Goal: Find contact information: Find contact information

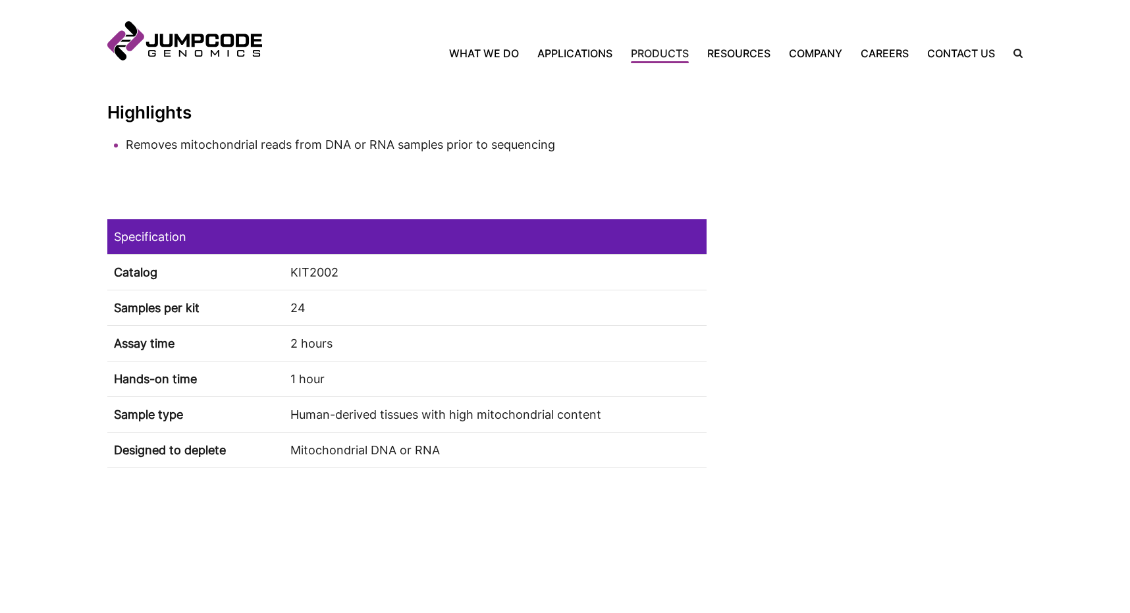
scroll to position [987, 0]
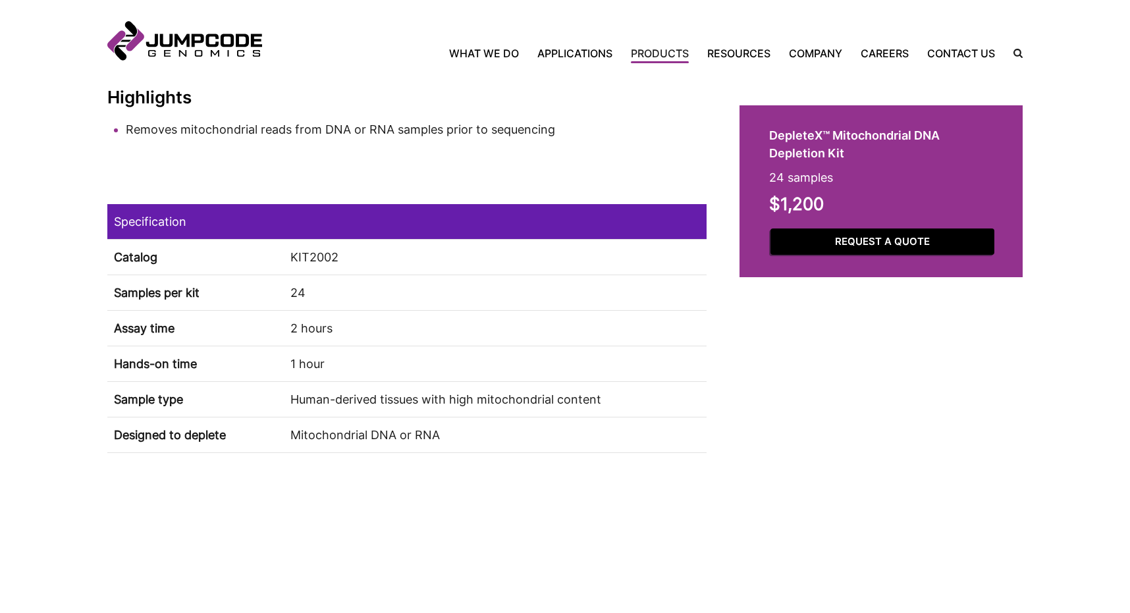
click at [852, 238] on link "Request a Quote" at bounding box center [882, 241] width 224 height 27
click at [868, 240] on link "Request a Quote" at bounding box center [882, 241] width 224 height 27
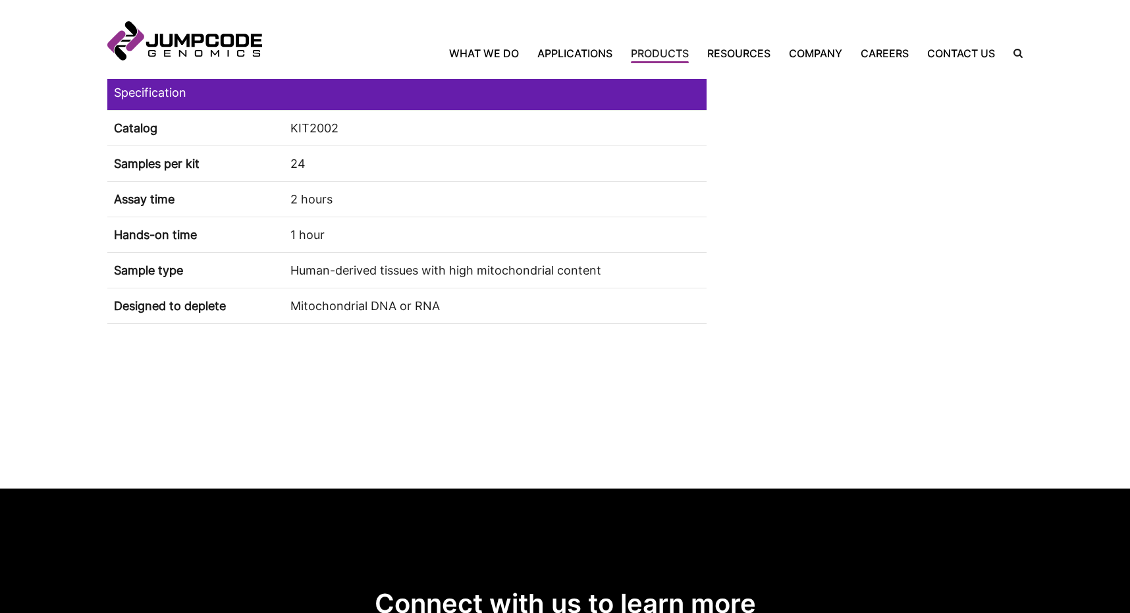
scroll to position [1119, 0]
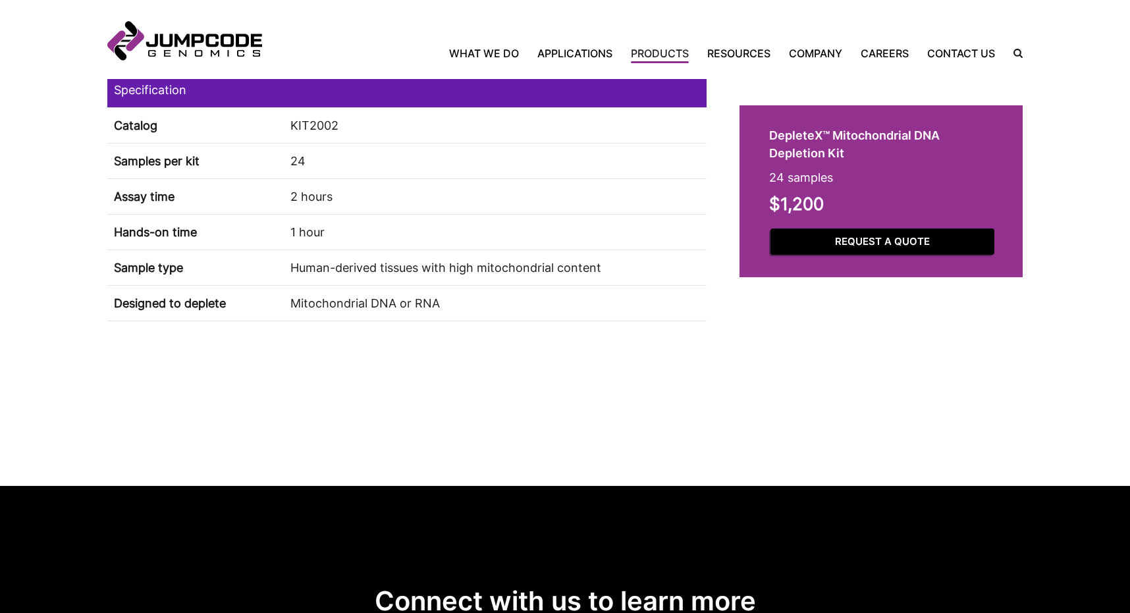
click at [887, 241] on link "Request a Quote" at bounding box center [882, 241] width 224 height 27
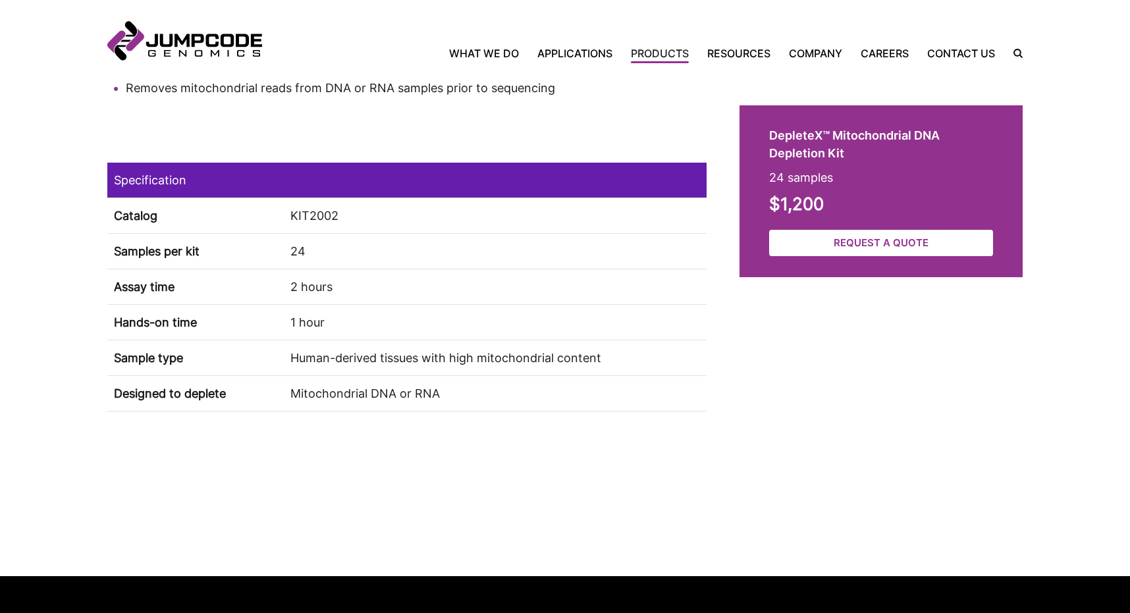
scroll to position [999, 0]
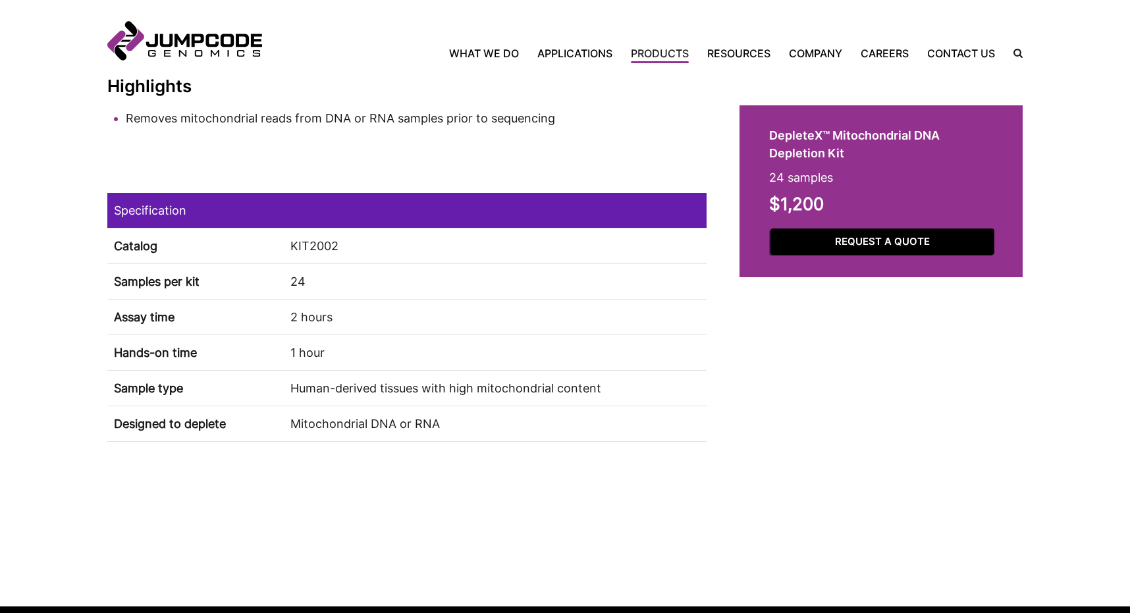
click at [810, 243] on link "Request a Quote" at bounding box center [882, 241] width 224 height 27
click at [846, 242] on link "Request a Quote" at bounding box center [882, 241] width 224 height 27
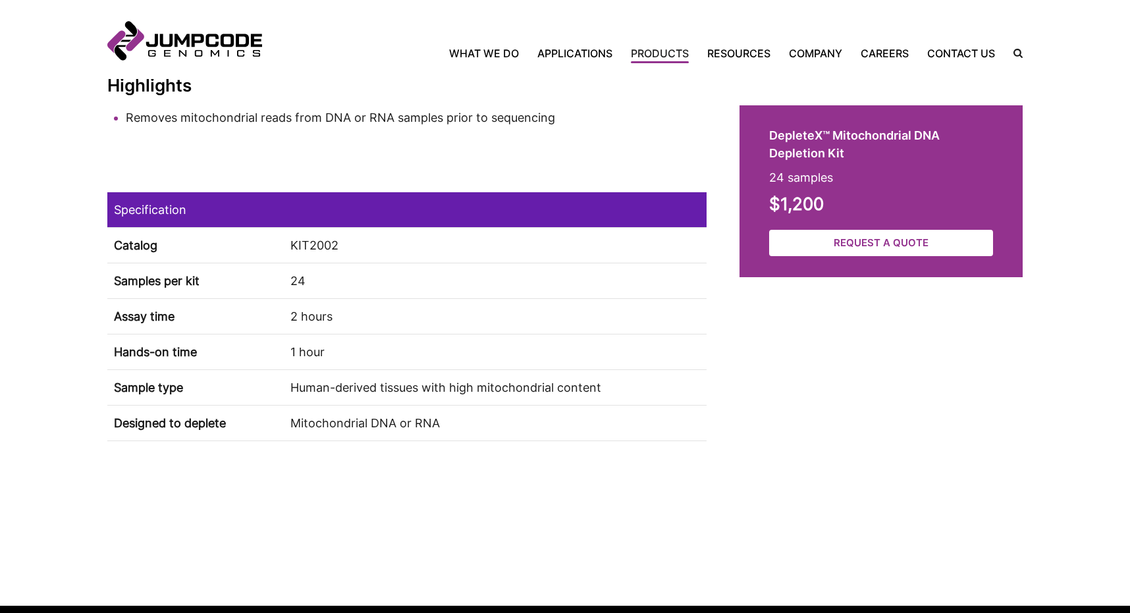
scroll to position [999, 0]
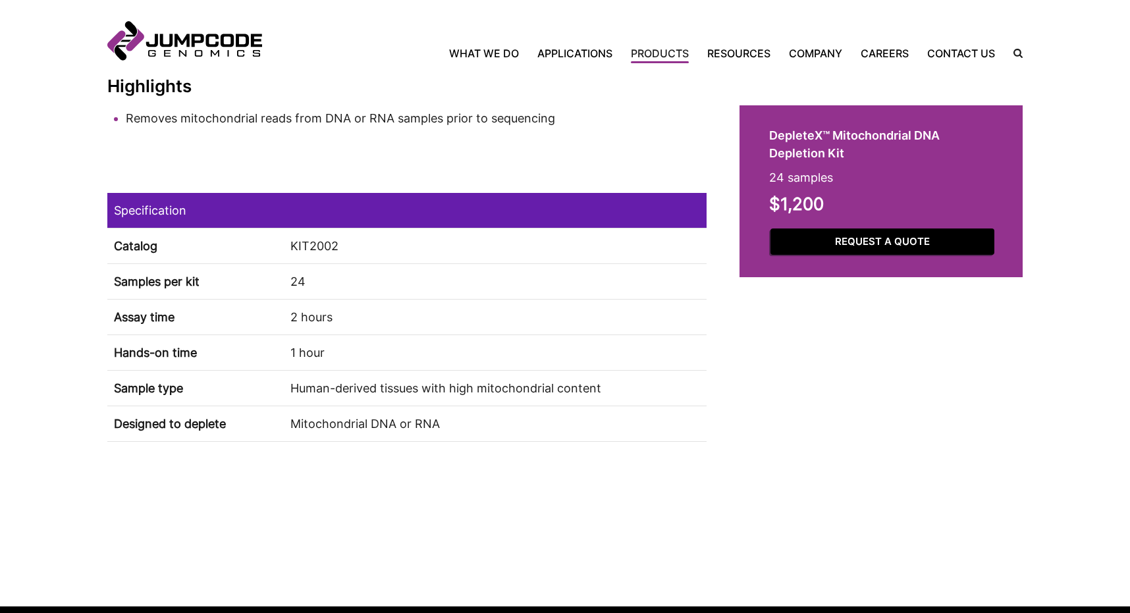
click at [973, 240] on link "Request a Quote" at bounding box center [882, 241] width 224 height 27
click at [843, 238] on link "Request a Quote" at bounding box center [882, 241] width 224 height 27
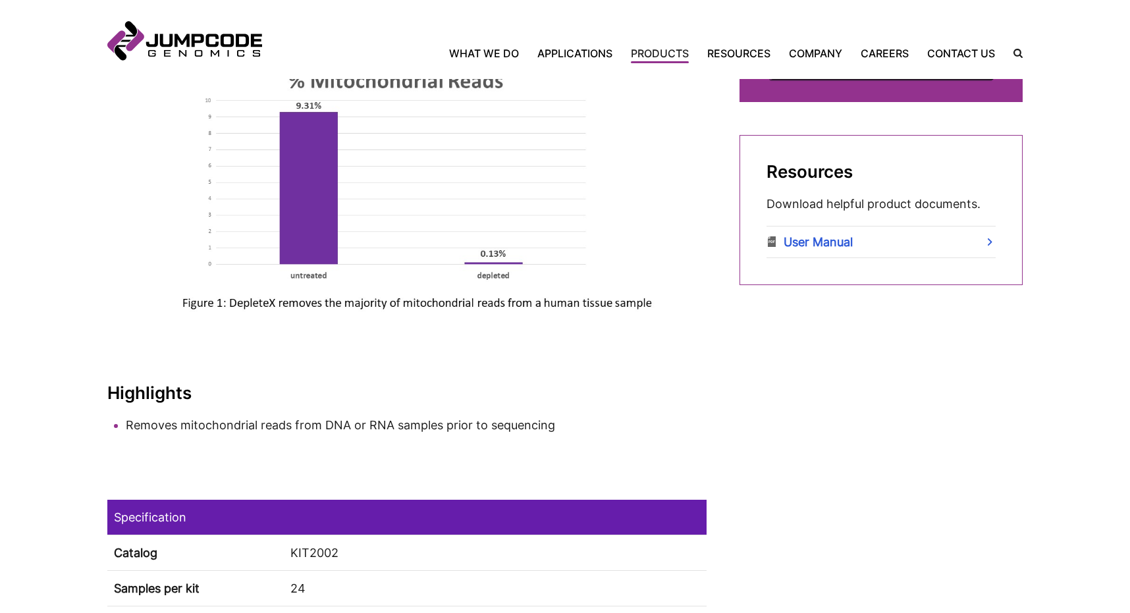
scroll to position [669, 0]
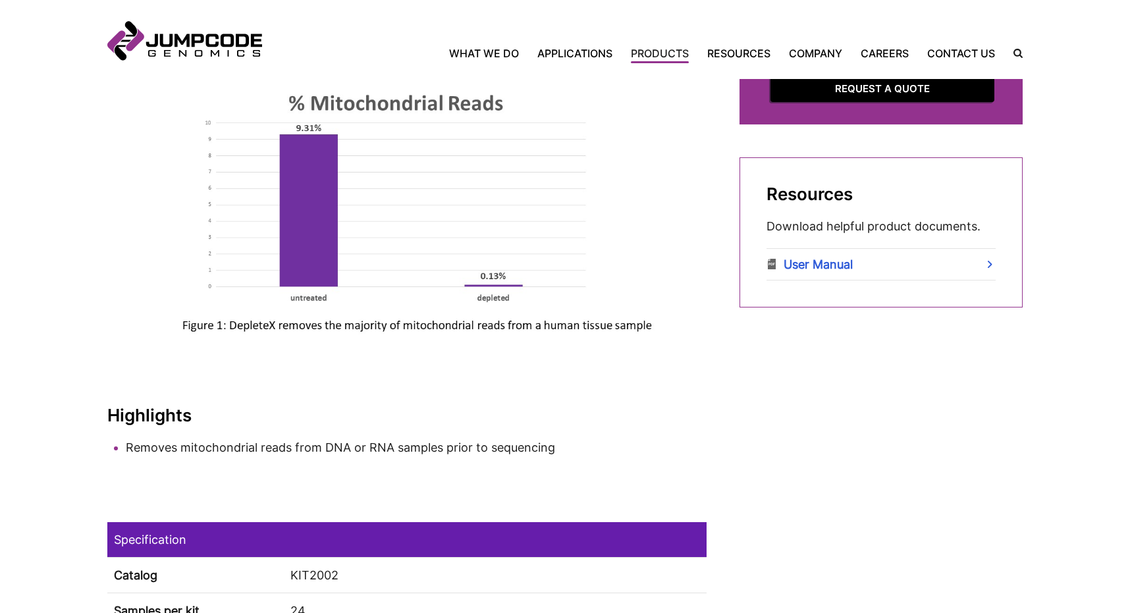
click at [891, 89] on link "Request a Quote" at bounding box center [882, 89] width 224 height 27
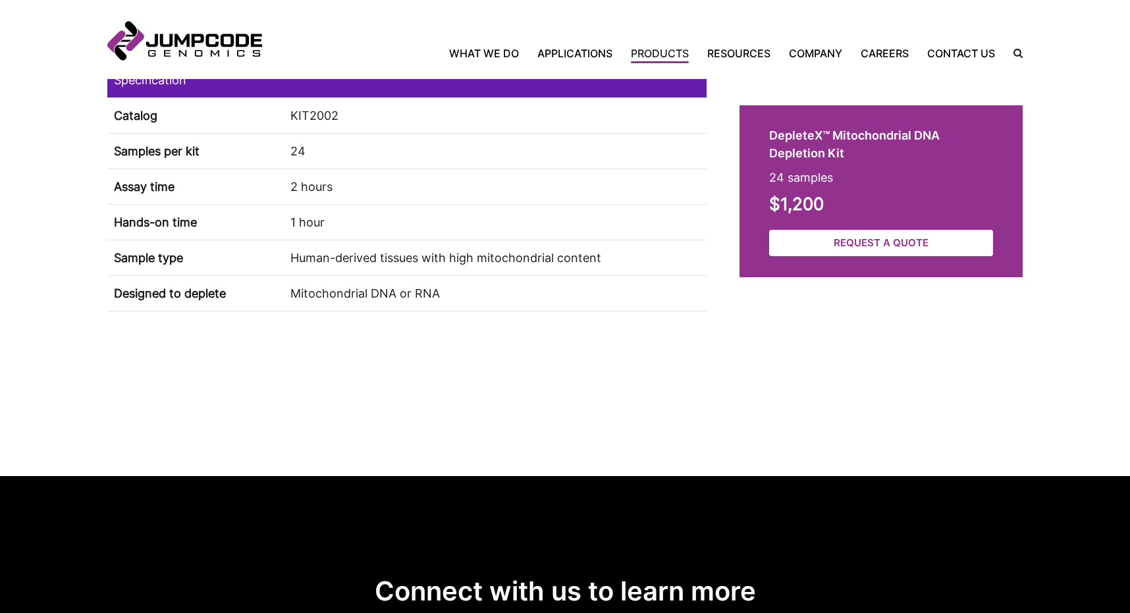
scroll to position [1130, 0]
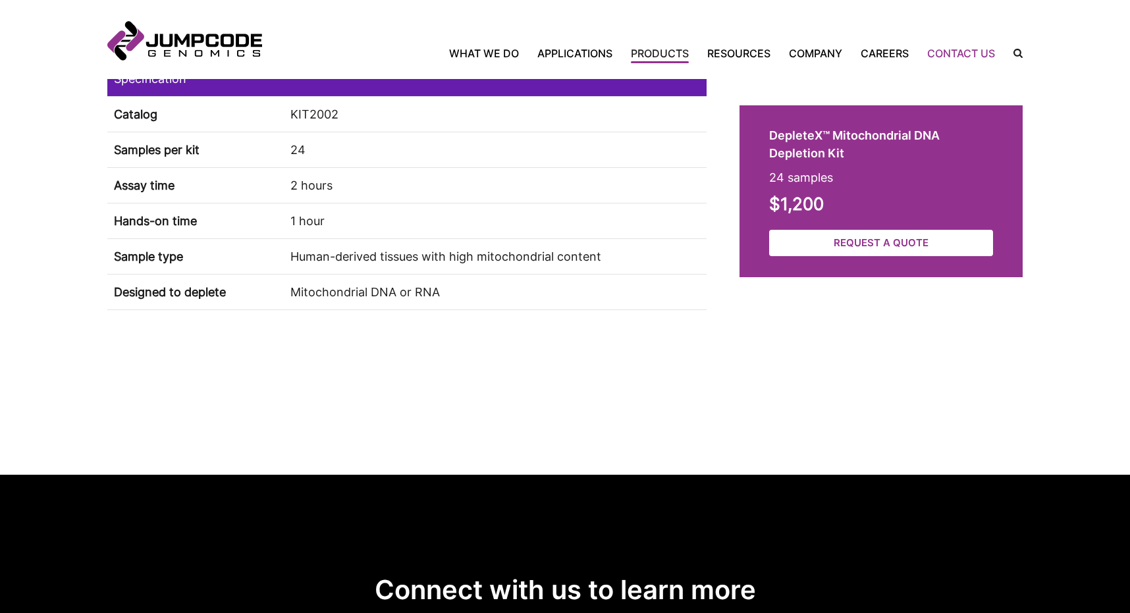
click at [956, 51] on link "Contact Us" at bounding box center [961, 53] width 86 height 16
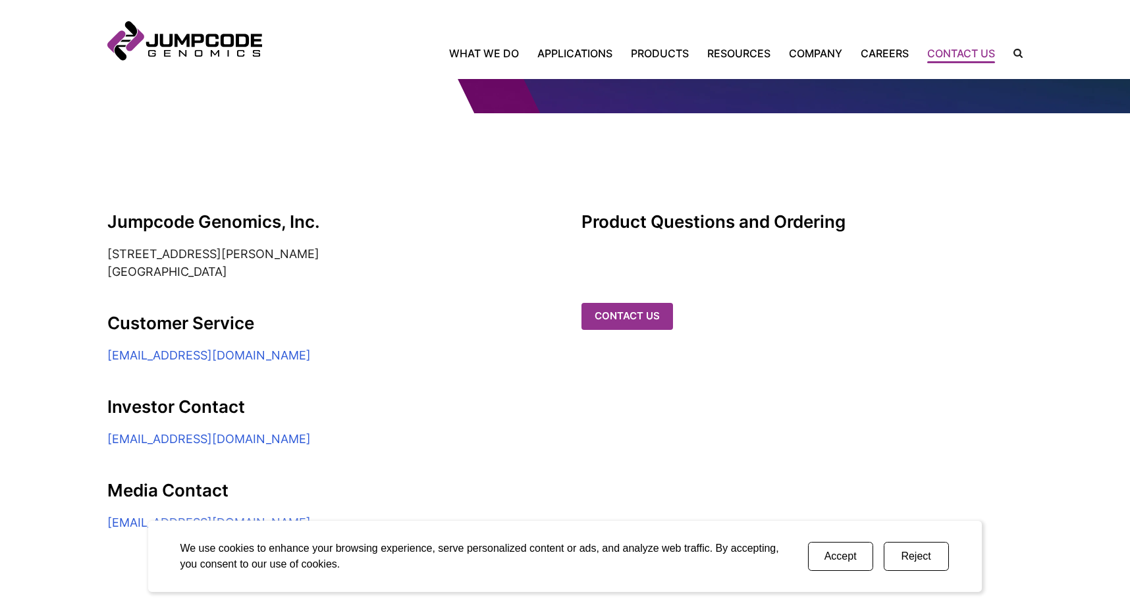
scroll to position [197, 0]
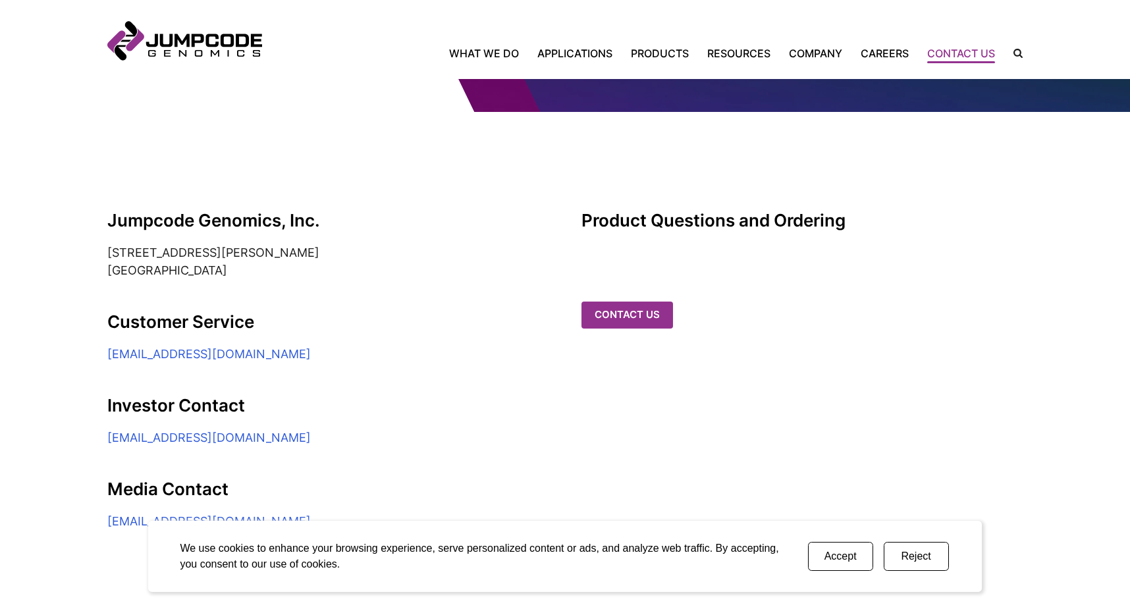
click at [838, 556] on button "Accept" at bounding box center [840, 556] width 65 height 29
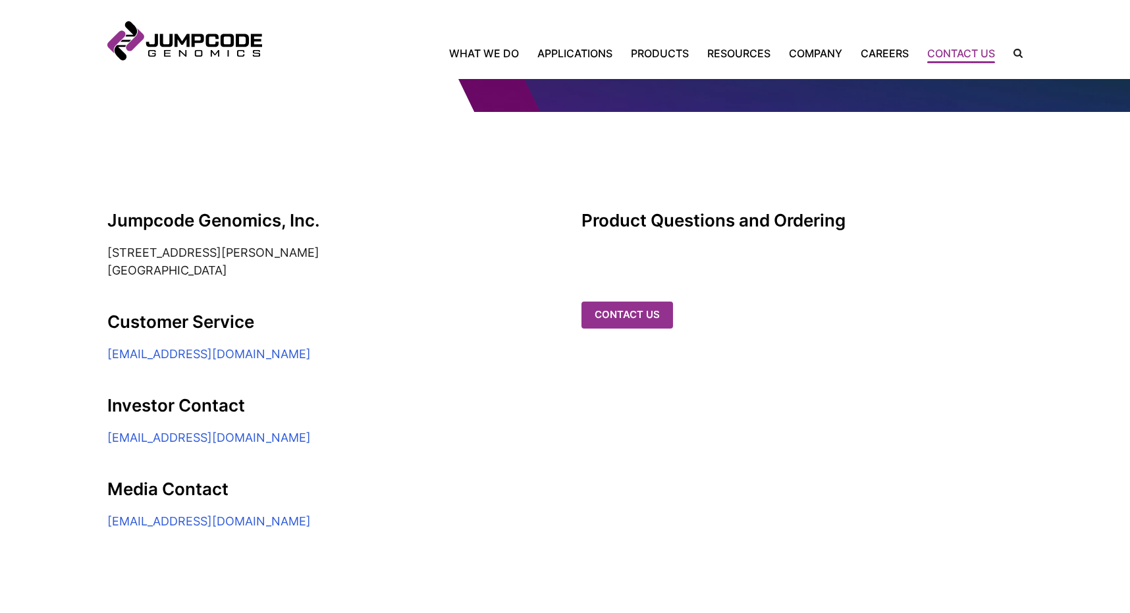
scroll to position [0, 0]
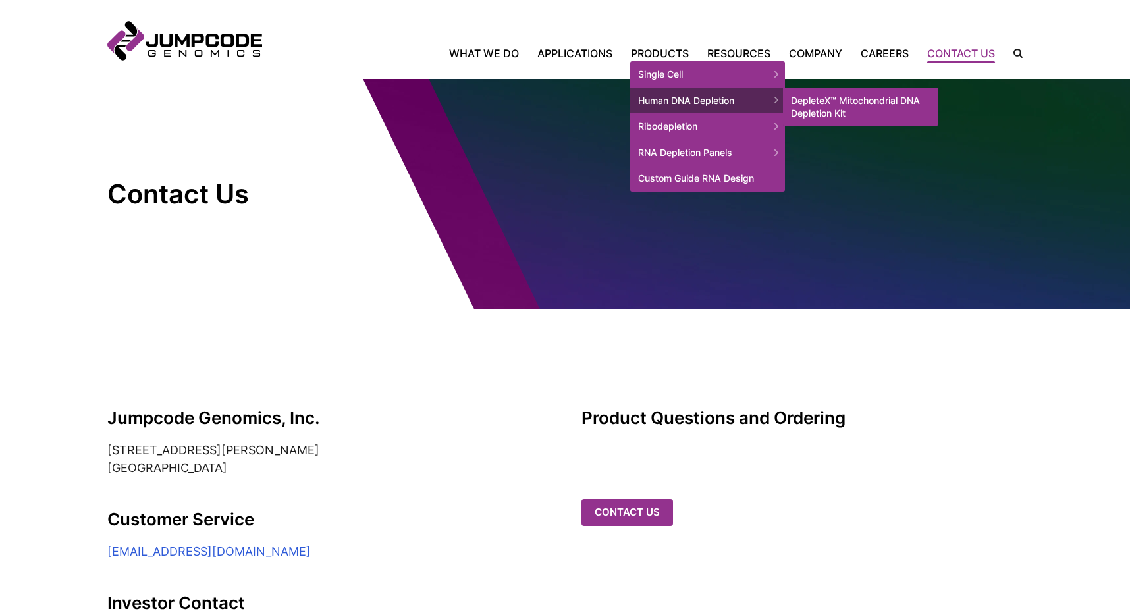
click at [859, 97] on link "DepleteX™ Mitochondrial DNA Depletion Kit" at bounding box center [860, 107] width 155 height 39
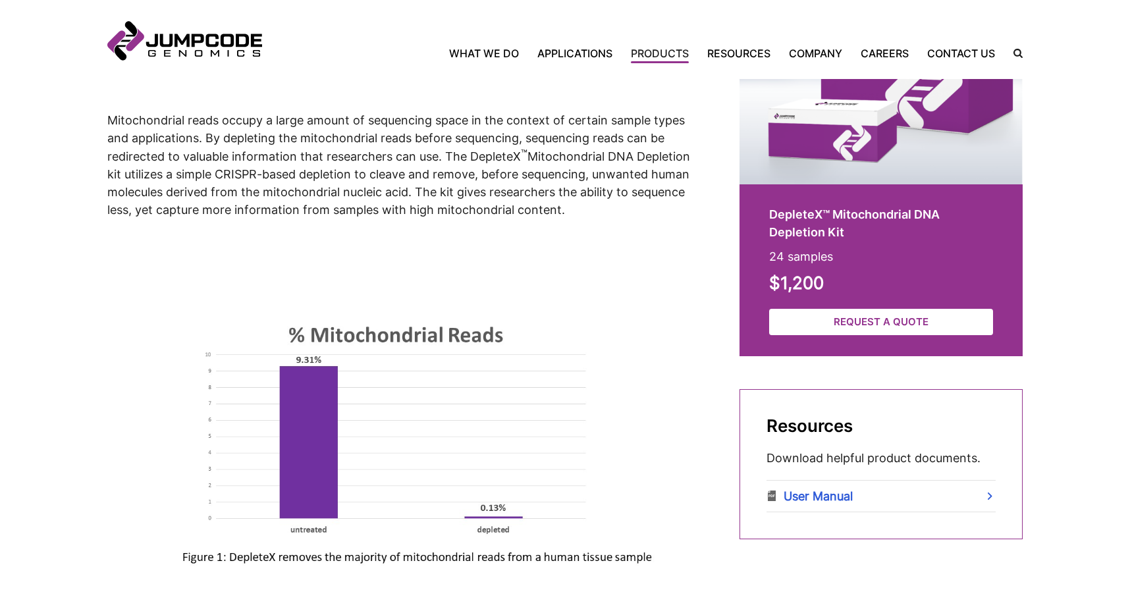
scroll to position [461, 0]
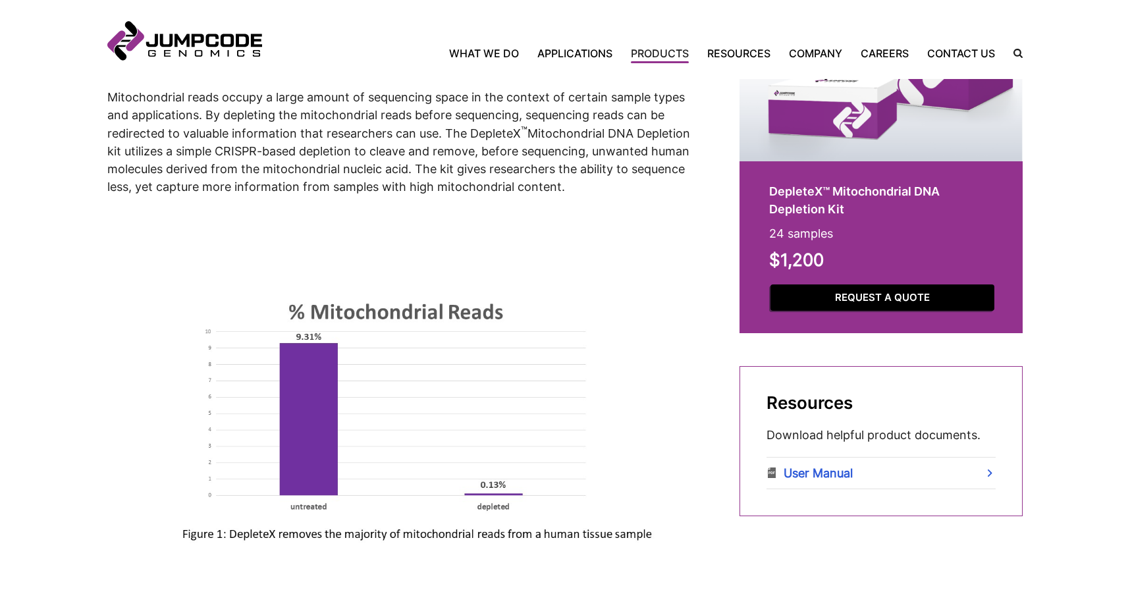
click at [887, 302] on link "Request a Quote" at bounding box center [882, 297] width 224 height 27
click at [892, 299] on link "Request a Quote" at bounding box center [882, 297] width 224 height 27
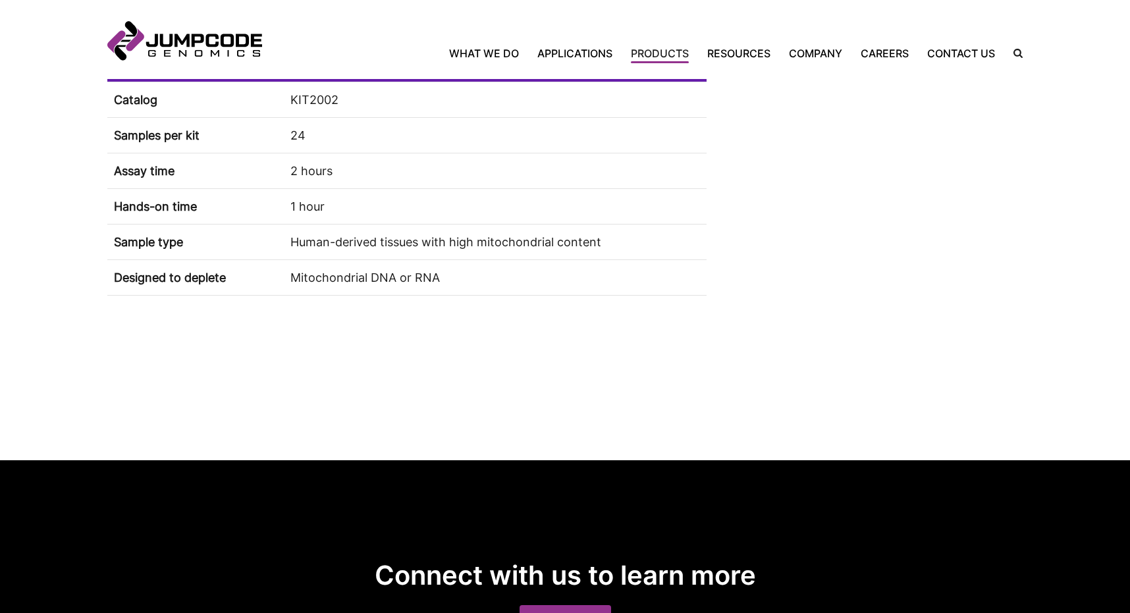
scroll to position [1251, 0]
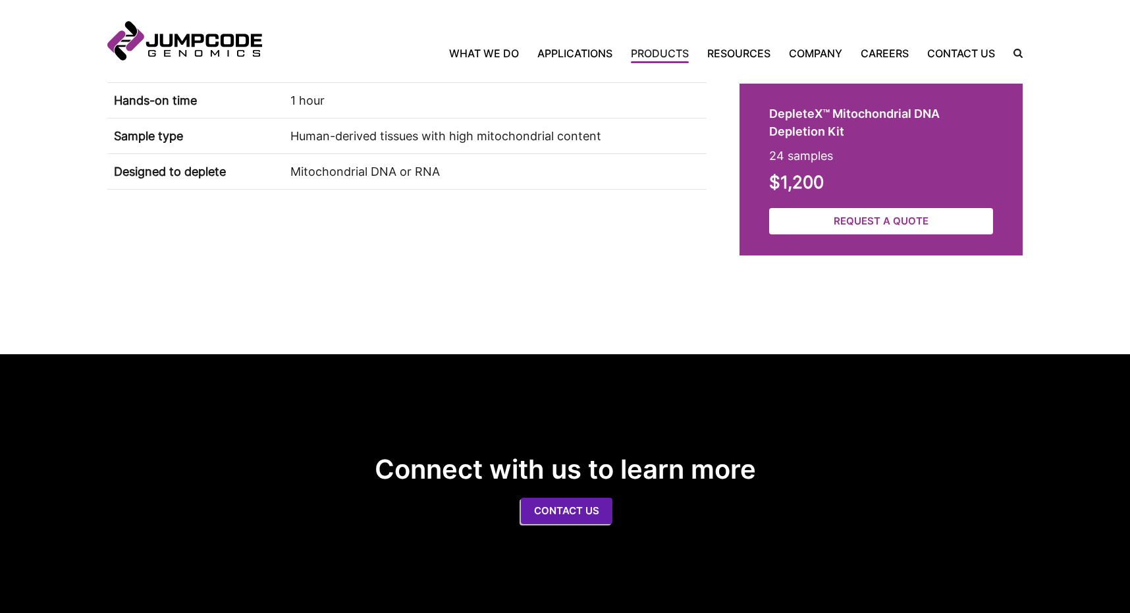
click at [579, 512] on link "Contact us" at bounding box center [566, 511] width 91 height 27
